Goal: Task Accomplishment & Management: Manage account settings

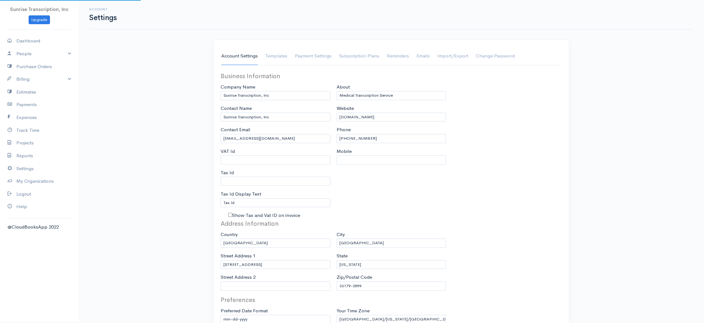
select select "3"
select select "USD"
click at [34, 82] on link "Billing" at bounding box center [39, 79] width 79 height 13
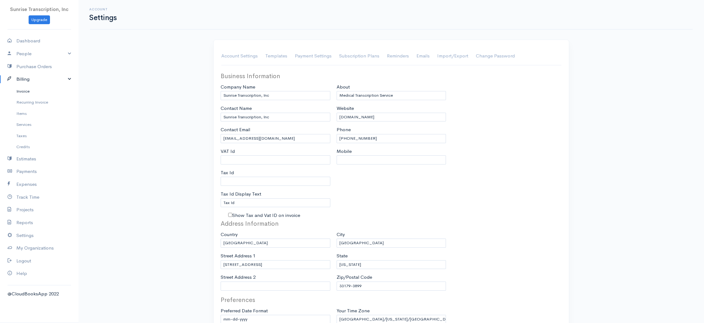
click at [23, 90] on link "Invoice" at bounding box center [39, 91] width 79 height 11
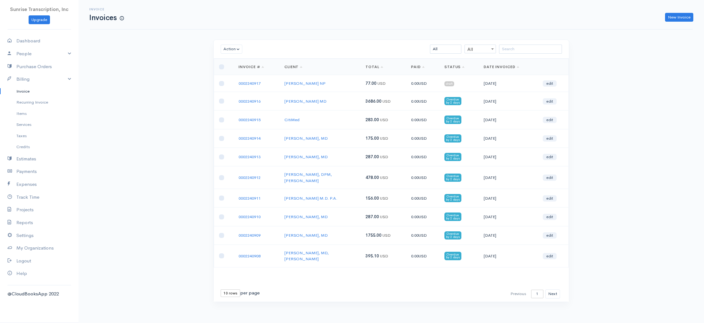
click at [127, 89] on div "Invoice Invoices New Invoice Action Archive Delete Download PDF Send [PERSON_NA…" at bounding box center [391, 163] width 625 height 326
click at [249, 19] on div "New Invoice" at bounding box center [411, 17] width 569 height 9
click at [251, 83] on link "0002240917" at bounding box center [250, 83] width 22 height 5
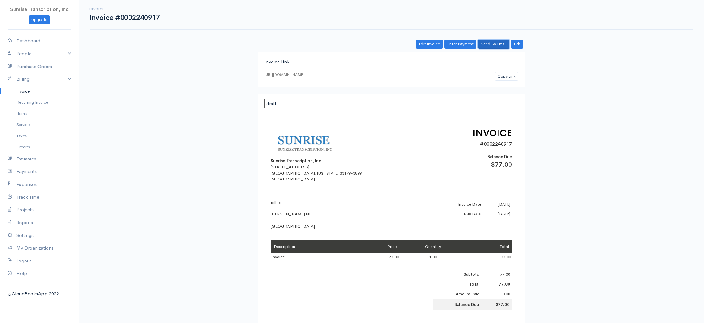
click at [498, 46] on link "Send By Email" at bounding box center [493, 44] width 31 height 9
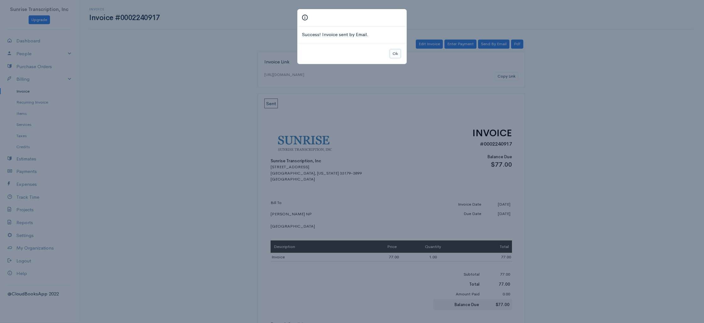
click at [395, 53] on button "Ok" at bounding box center [395, 53] width 11 height 9
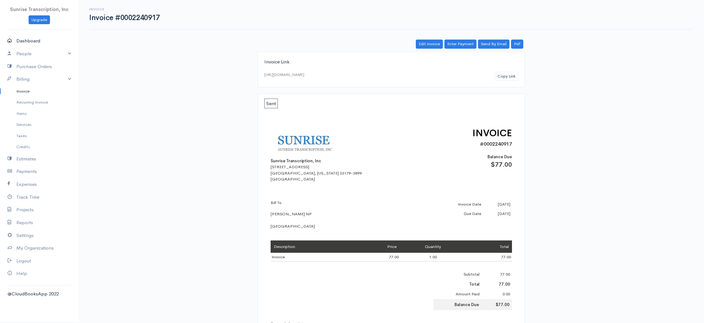
click at [44, 40] on link "Dashboard" at bounding box center [39, 41] width 79 height 13
select select "365"
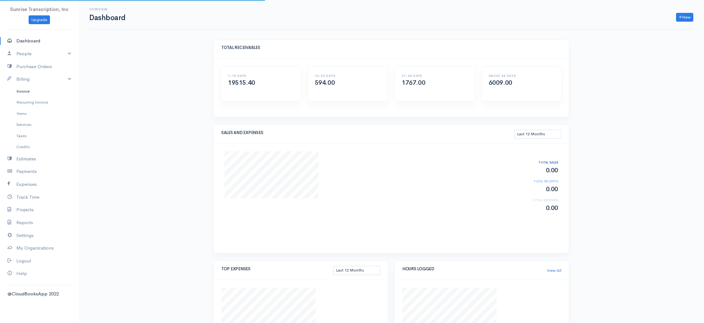
drag, startPoint x: 31, startPoint y: 91, endPoint x: 36, endPoint y: 88, distance: 6.2
click at [31, 91] on link "Invoice" at bounding box center [39, 91] width 79 height 11
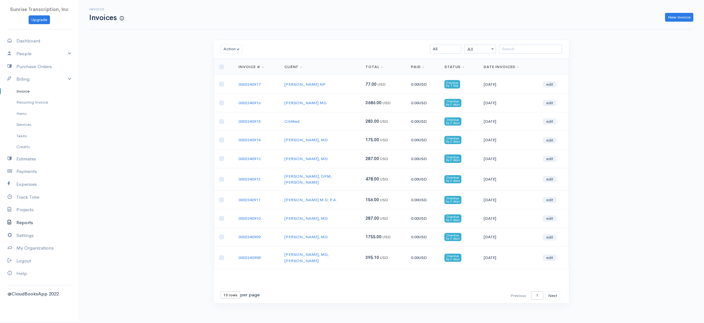
click at [26, 226] on link "Reports" at bounding box center [39, 223] width 79 height 13
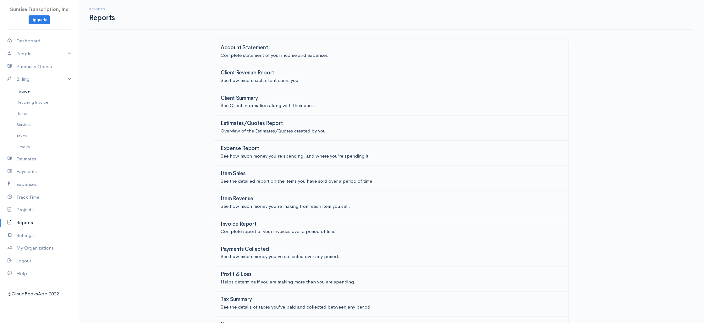
click at [27, 96] on link "Invoice" at bounding box center [39, 91] width 79 height 11
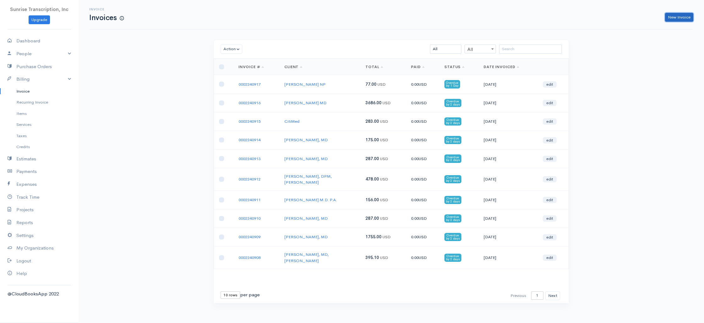
click at [683, 18] on link "New Invoice" at bounding box center [679, 17] width 28 height 9
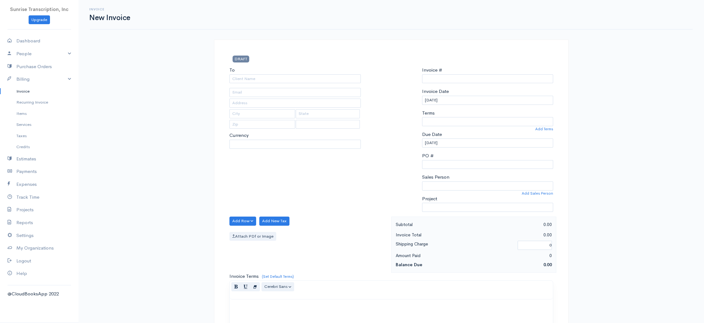
select select "USD"
select select "[GEOGRAPHIC_DATA]"
type input "0002240918"
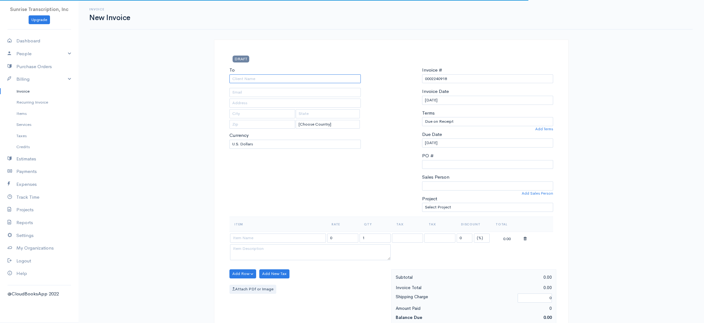
click at [322, 78] on input "To" at bounding box center [294, 78] width 131 height 9
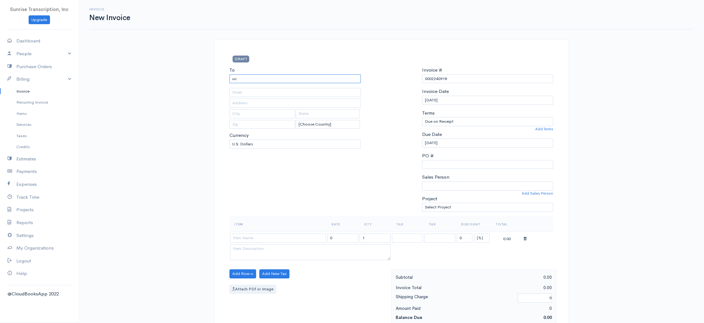
type input "u"
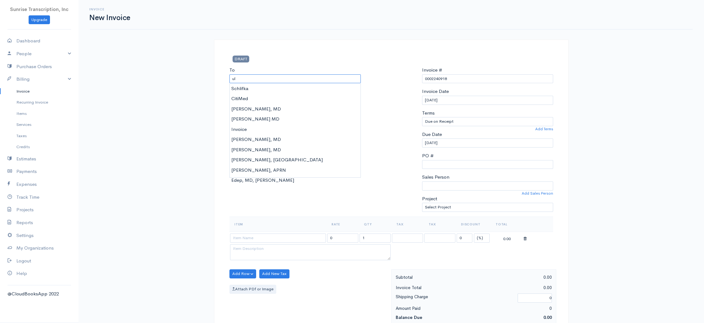
type input "u"
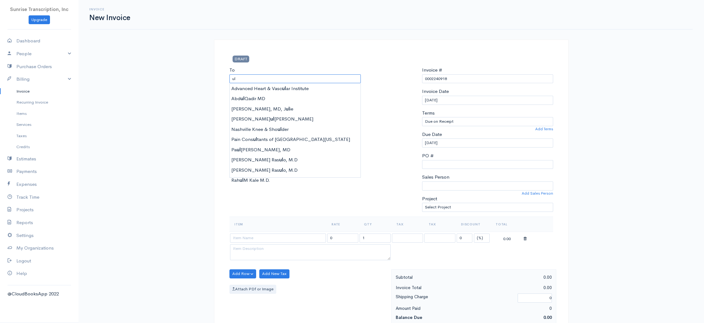
type input "u"
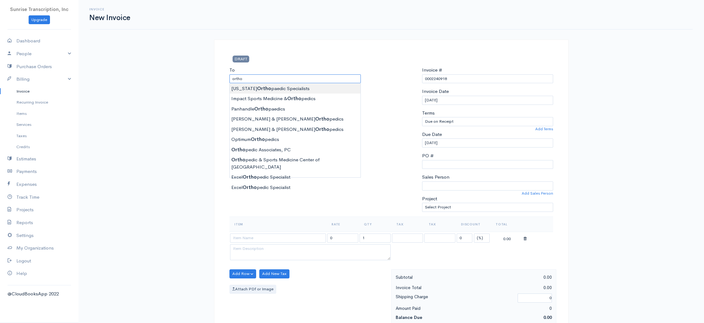
type input "[US_STATE] Orthopaedic Specialists"
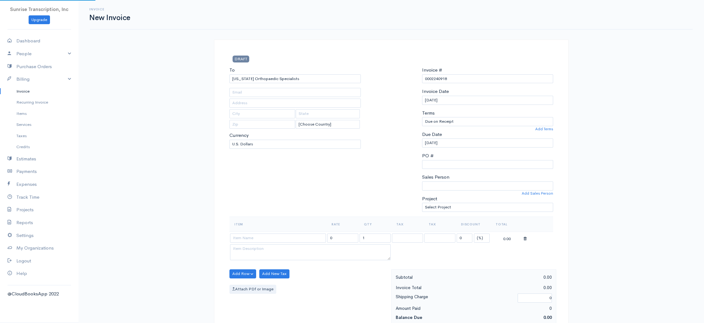
type input "[EMAIL_ADDRESS][DOMAIN_NAME]"
click at [287, 180] on div "To [US_STATE] Orthopaedic Specialists [EMAIL_ADDRESS][DOMAIN_NAME] [Choose Coun…" at bounding box center [295, 142] width 138 height 150
click at [279, 239] on input at bounding box center [278, 238] width 96 height 9
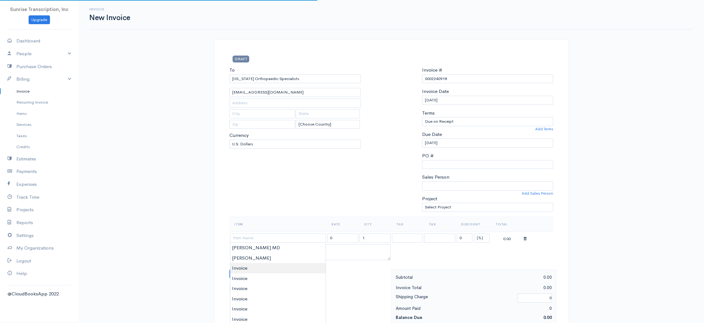
type input "Invoice"
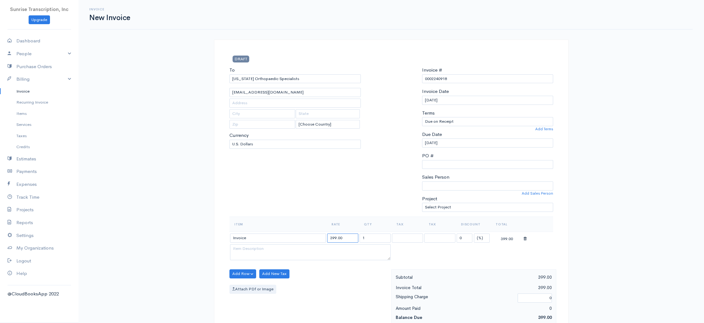
click at [331, 239] on input "399.00" at bounding box center [342, 238] width 31 height 9
click at [329, 239] on input "399.00" at bounding box center [342, 238] width 31 height 9
type input "17399.00"
click at [321, 212] on div "To [US_STATE] Orthopaedic Specialists [EMAIL_ADDRESS][DOMAIN_NAME] [Choose Coun…" at bounding box center [295, 142] width 138 height 150
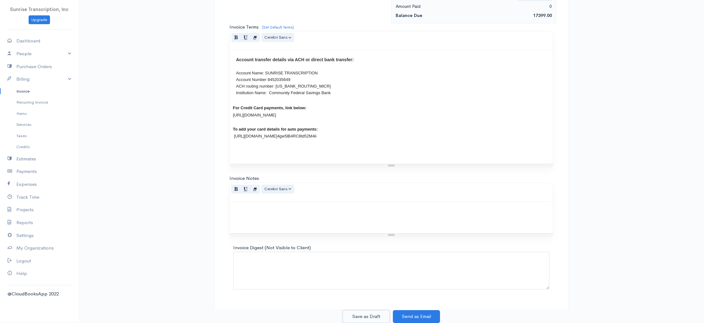
click at [367, 313] on button "Save as Draft" at bounding box center [366, 316] width 47 height 13
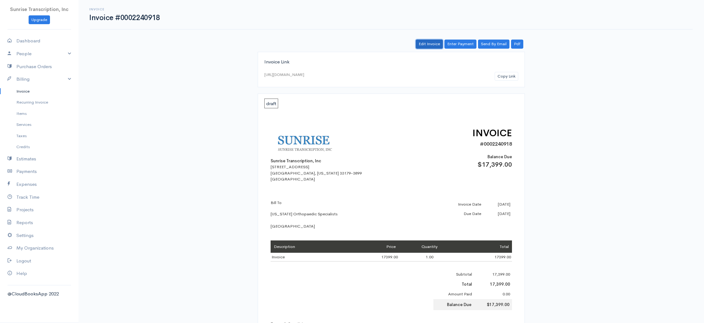
click at [434, 45] on link "Edit Invoice" at bounding box center [429, 44] width 27 height 9
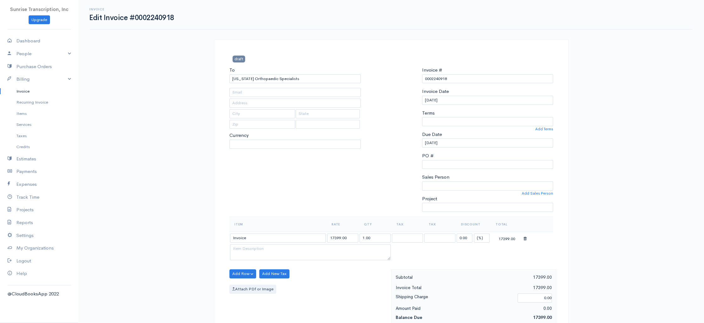
type input "[EMAIL_ADDRESS][DOMAIN_NAME]"
select select
select select "[GEOGRAPHIC_DATA]"
select select "USD"
select select "0"
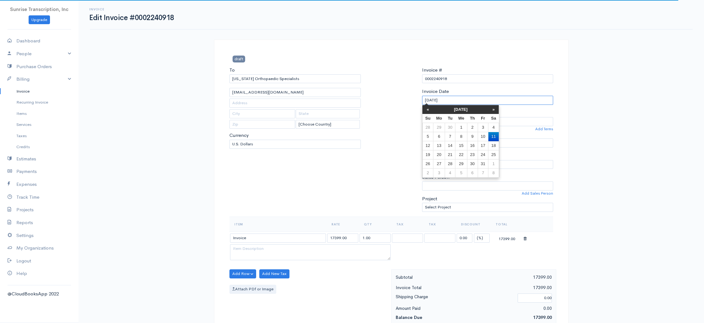
click at [453, 100] on input "[DATE]" at bounding box center [487, 100] width 131 height 9
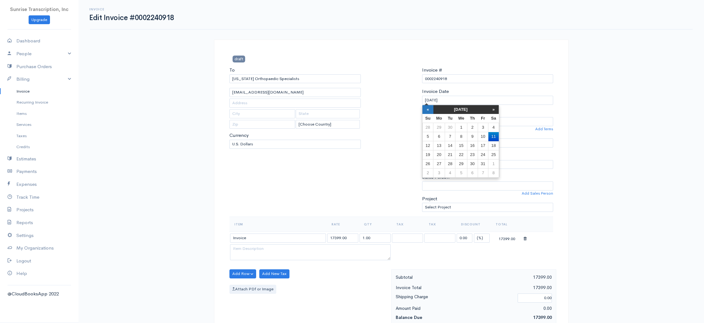
click at [425, 108] on th "«" at bounding box center [427, 109] width 11 height 9
click at [465, 135] on td "10" at bounding box center [461, 136] width 12 height 9
type input "[DATE]"
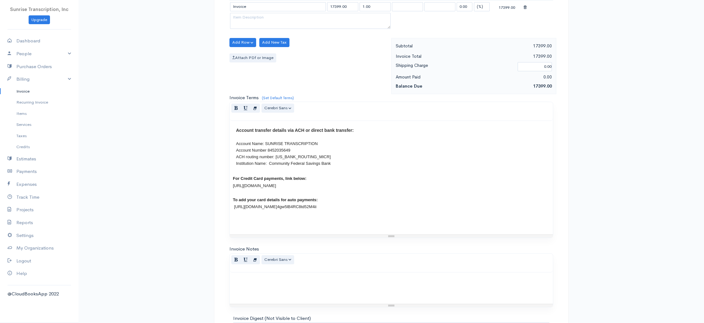
scroll to position [302, 0]
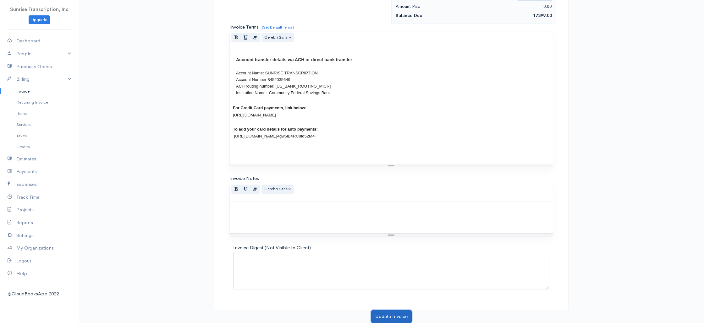
click at [387, 316] on button "Update Invoice" at bounding box center [391, 316] width 41 height 13
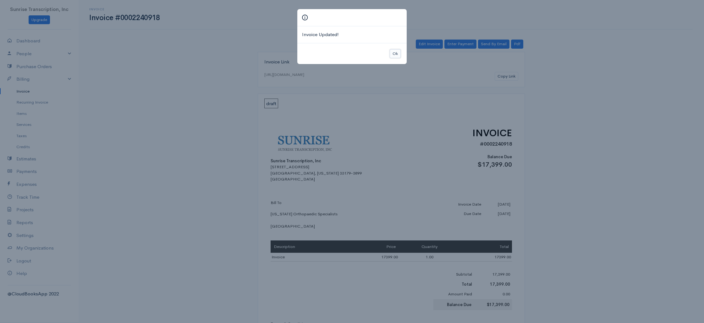
click at [397, 55] on button "Ok" at bounding box center [395, 53] width 11 height 9
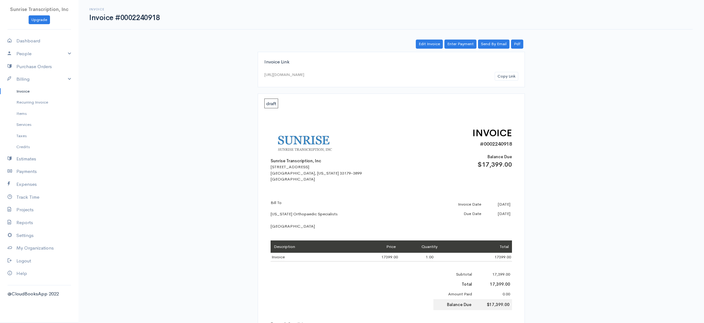
click at [31, 92] on link "Invoice" at bounding box center [39, 91] width 79 height 11
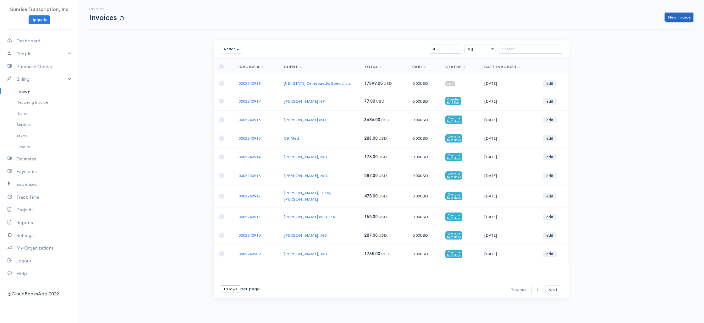
click at [677, 18] on link "New Invoice" at bounding box center [679, 17] width 28 height 9
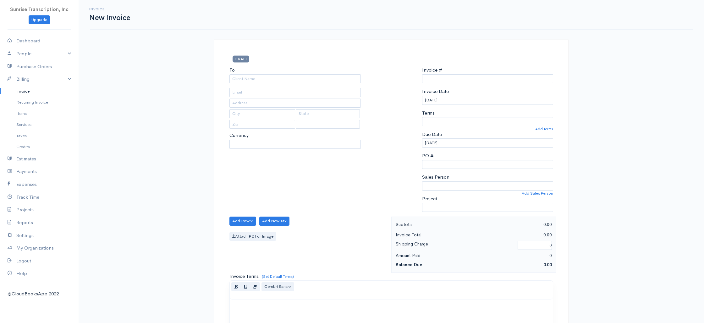
select select "[GEOGRAPHIC_DATA]"
select select "USD"
type input "0002240919"
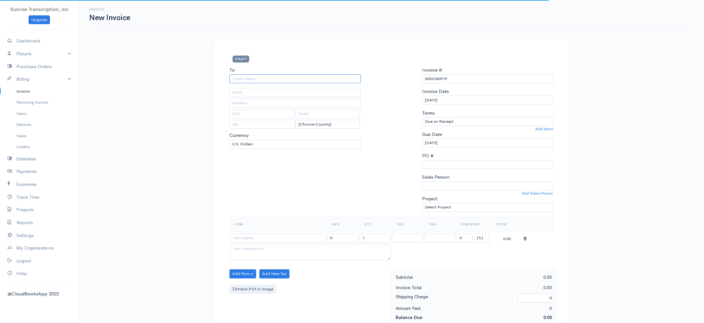
click at [296, 80] on input "To" at bounding box center [294, 78] width 131 height 9
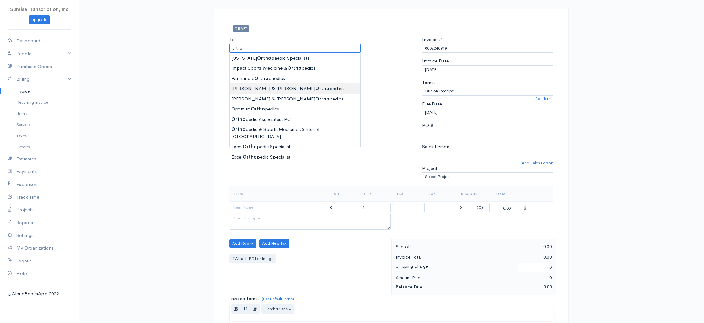
scroll to position [32, 0]
type input "Impact Sports Medicine & Orthopedics"
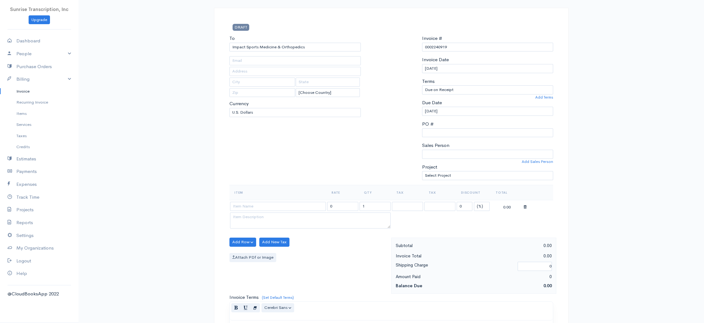
type input "[PERSON_NAME][EMAIL_ADDRESS][DOMAIN_NAME]"
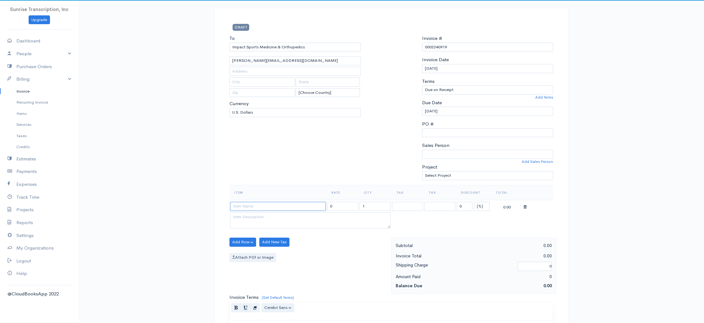
click at [251, 208] on input at bounding box center [278, 206] width 96 height 9
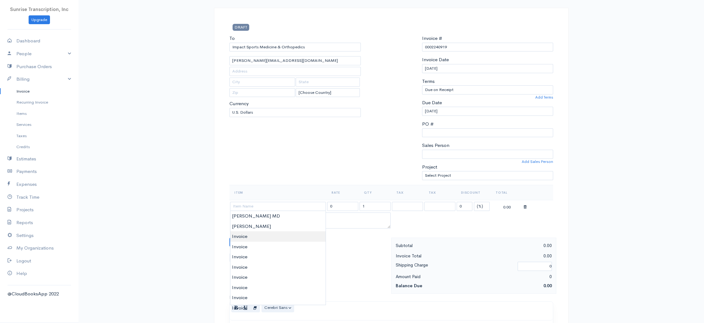
type input "Invoice"
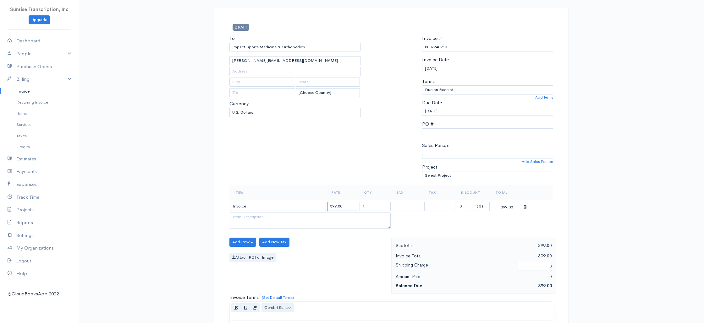
click at [332, 206] on input "399.00" at bounding box center [342, 206] width 31 height 9
click at [330, 206] on input "399.00" at bounding box center [342, 206] width 31 height 9
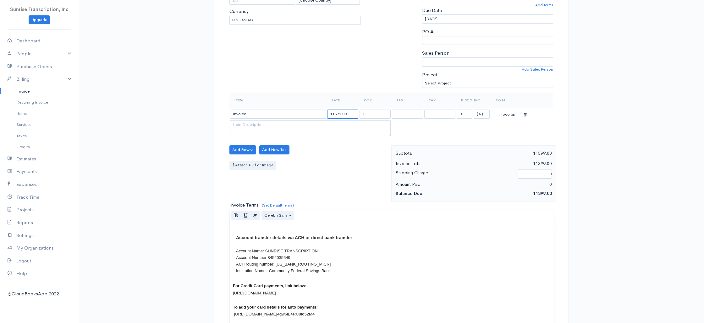
scroll to position [0, 0]
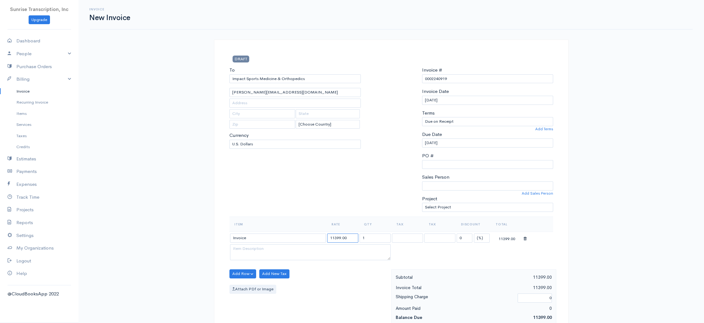
type input "11399.00"
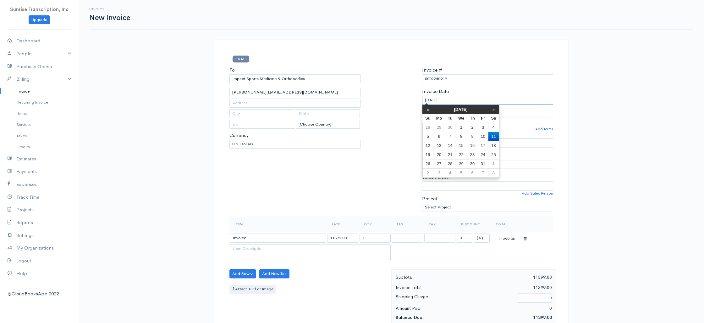
click at [465, 99] on input "[DATE]" at bounding box center [487, 100] width 131 height 9
click at [430, 110] on th "«" at bounding box center [427, 109] width 11 height 9
click at [459, 129] on td "3" at bounding box center [461, 127] width 12 height 9
type input "[DATE]"
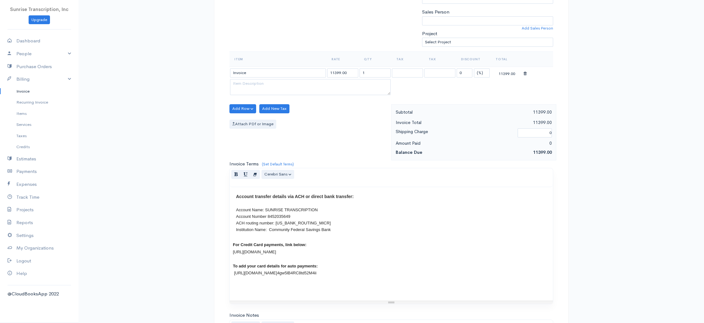
scroll to position [302, 0]
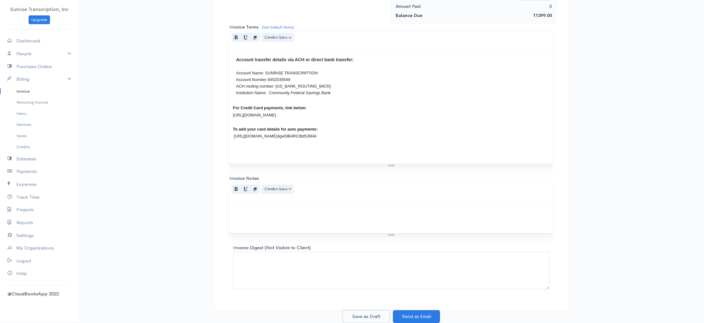
click at [371, 315] on button "Save as Draft" at bounding box center [366, 316] width 47 height 13
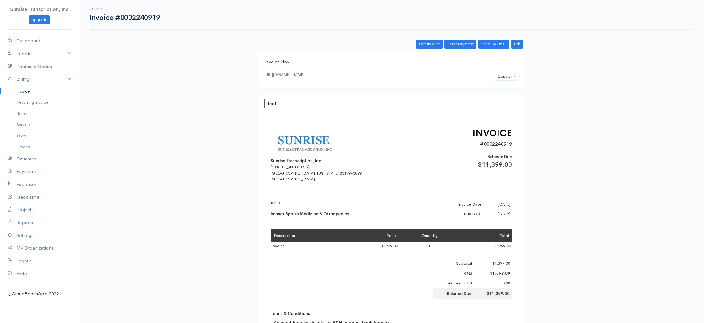
click at [22, 92] on link "Invoice" at bounding box center [39, 91] width 79 height 11
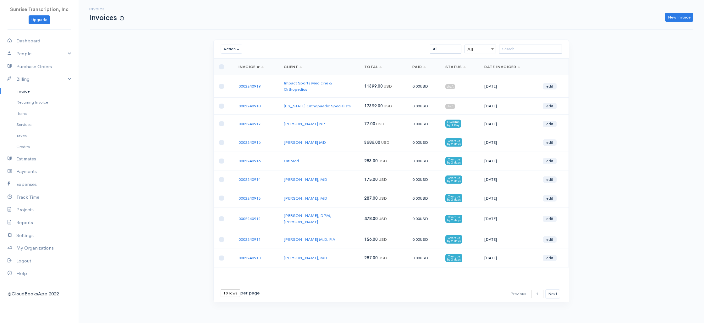
click at [144, 99] on div "Invoice Invoices New Invoice Action Archive Delete Download PDF Send [PERSON_NA…" at bounding box center [391, 163] width 625 height 326
click at [222, 84] on input "checkbox" at bounding box center [221, 86] width 5 height 5
checkbox input "true"
drag, startPoint x: 222, startPoint y: 106, endPoint x: 227, endPoint y: 85, distance: 20.9
click at [222, 106] on input "checkbox" at bounding box center [221, 106] width 5 height 5
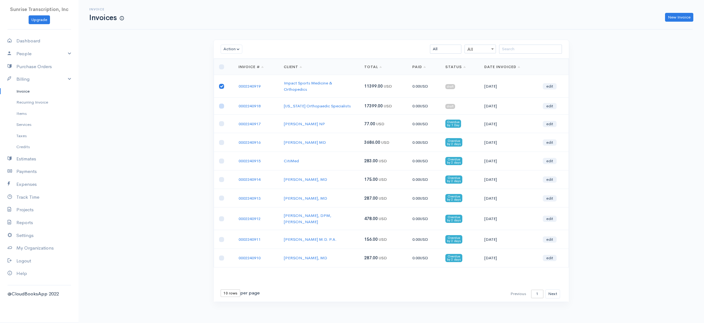
checkbox input "true"
click at [236, 47] on button "Action" at bounding box center [232, 49] width 22 height 9
click at [180, 108] on div "Invoice Invoices New Invoice Action Archive Delete Download PDF Send [PERSON_NA…" at bounding box center [391, 163] width 625 height 326
click at [24, 222] on link "Reports" at bounding box center [39, 223] width 79 height 13
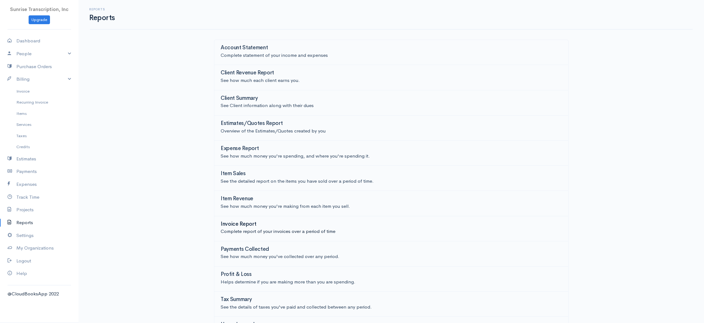
click at [258, 229] on p "Complete report of your invoices over a period of time" at bounding box center [391, 231] width 341 height 7
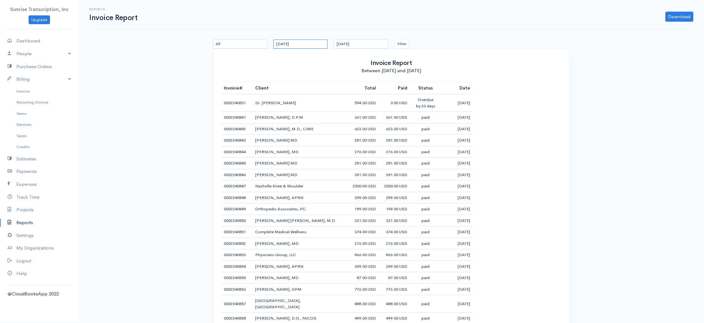
click at [302, 47] on input "[DATE]" at bounding box center [300, 44] width 54 height 9
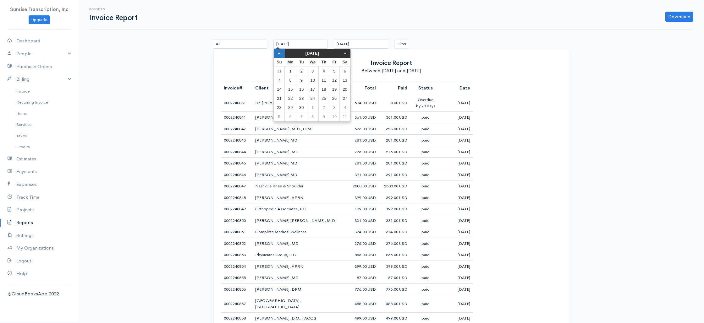
click at [276, 53] on th "«" at bounding box center [279, 53] width 11 height 9
click at [344, 52] on th "»" at bounding box center [345, 53] width 11 height 9
click at [291, 70] on td "1" at bounding box center [291, 71] width 12 height 9
type input "[DATE]"
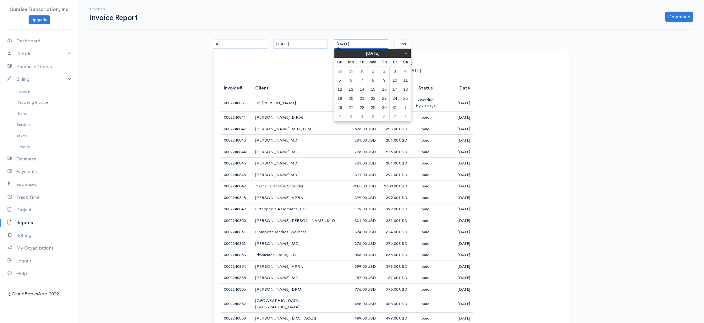
click at [356, 46] on input "[DATE]" at bounding box center [361, 44] width 54 height 9
click at [339, 54] on th "«" at bounding box center [339, 53] width 11 height 9
click at [357, 107] on td "30" at bounding box center [362, 107] width 10 height 9
type input "[DATE]"
click at [401, 45] on button "Filter" at bounding box center [401, 44] width 15 height 9
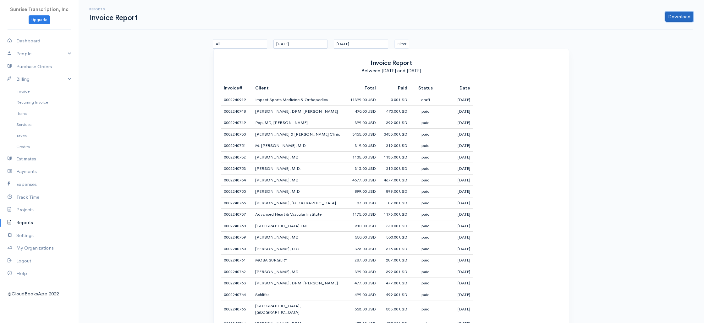
click at [678, 14] on link "Download" at bounding box center [679, 17] width 28 height 10
click at [654, 41] on link "CSV" at bounding box center [667, 41] width 50 height 11
click at [34, 42] on link "Dashboard" at bounding box center [39, 41] width 79 height 13
select select "365"
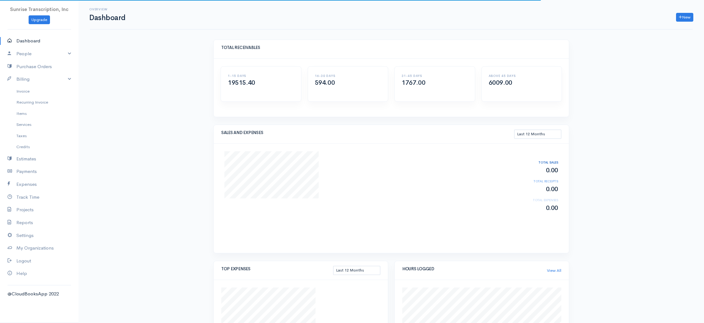
click at [129, 124] on div "Overview Dashboard New Invoice Client Quote Project Invoices Quotes Clients Exp…" at bounding box center [391, 305] width 625 height 610
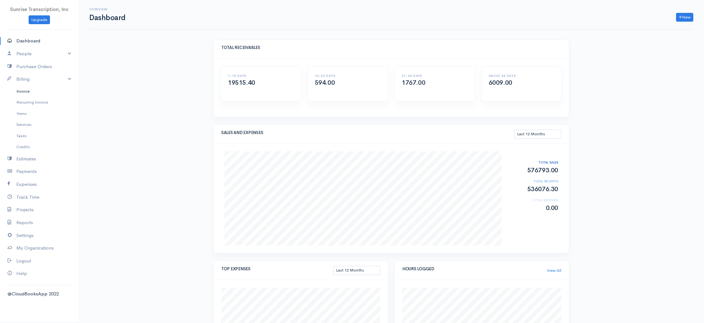
click at [31, 94] on link "Invoice" at bounding box center [39, 91] width 79 height 11
